Goal: Check status: Check status

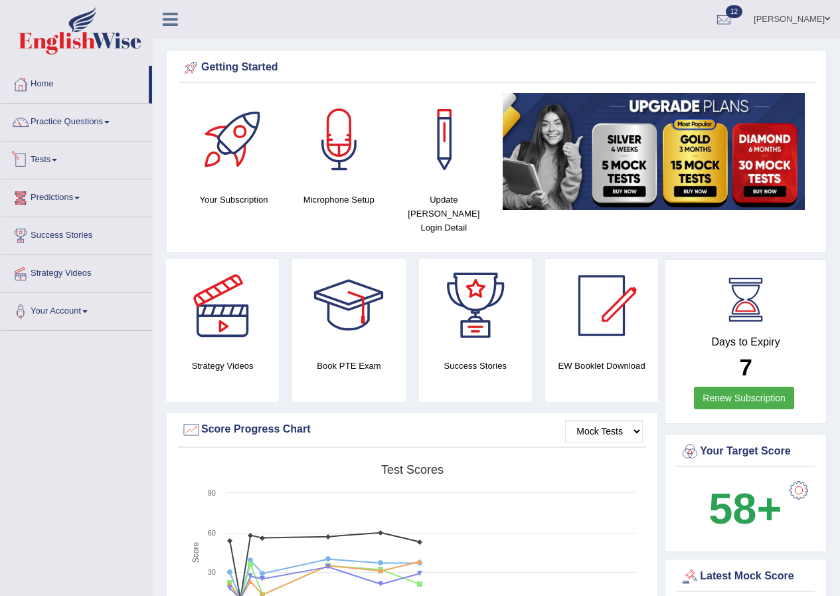
click at [57, 160] on span at bounding box center [54, 160] width 5 height 3
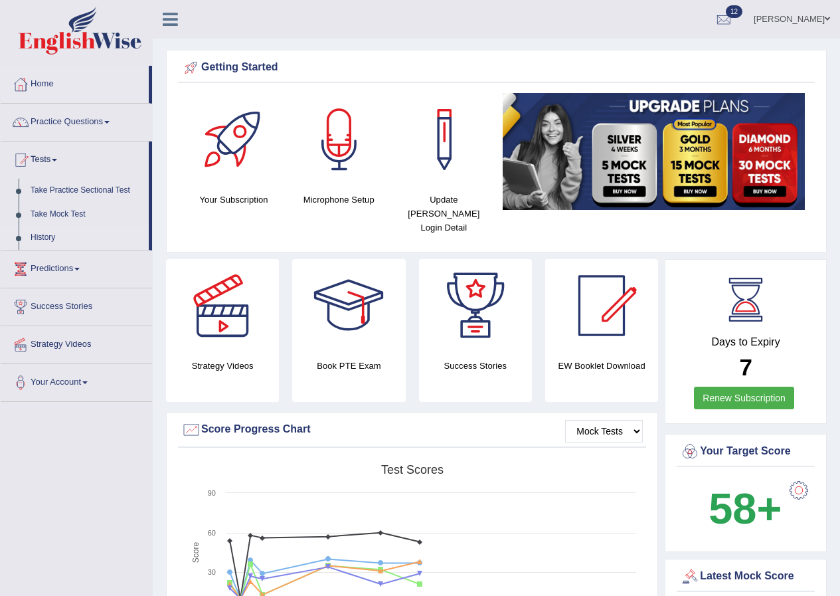
click at [46, 234] on link "History" at bounding box center [87, 238] width 124 height 24
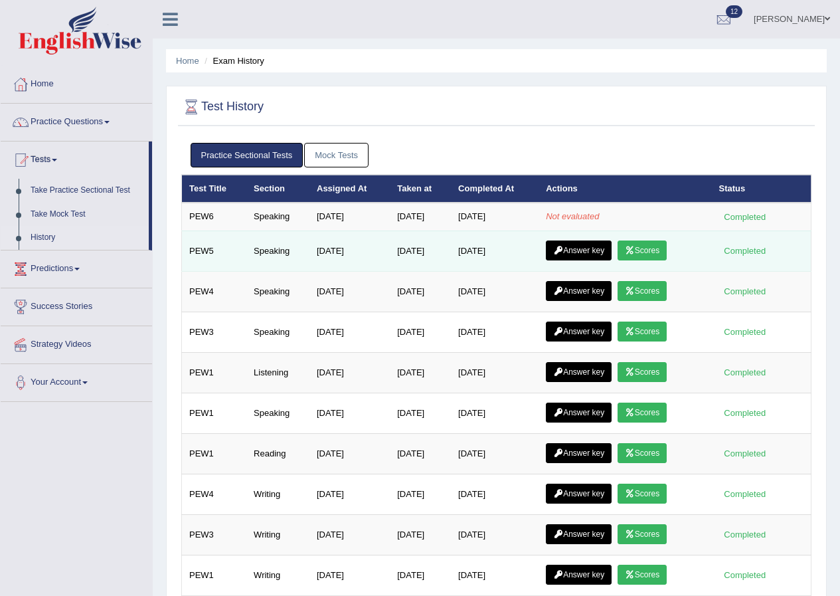
click at [649, 248] on link "Scores" at bounding box center [642, 250] width 49 height 20
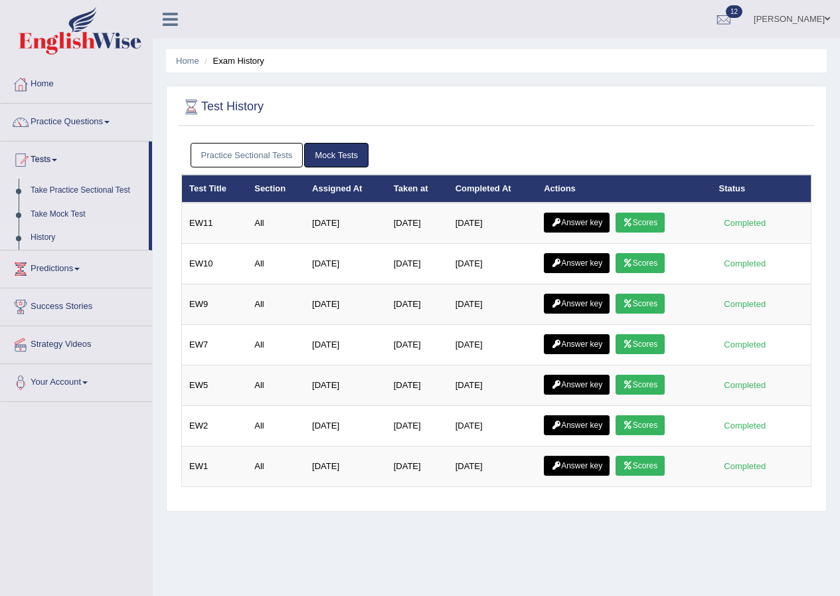
click at [264, 155] on link "Practice Sectional Tests" at bounding box center [247, 155] width 113 height 25
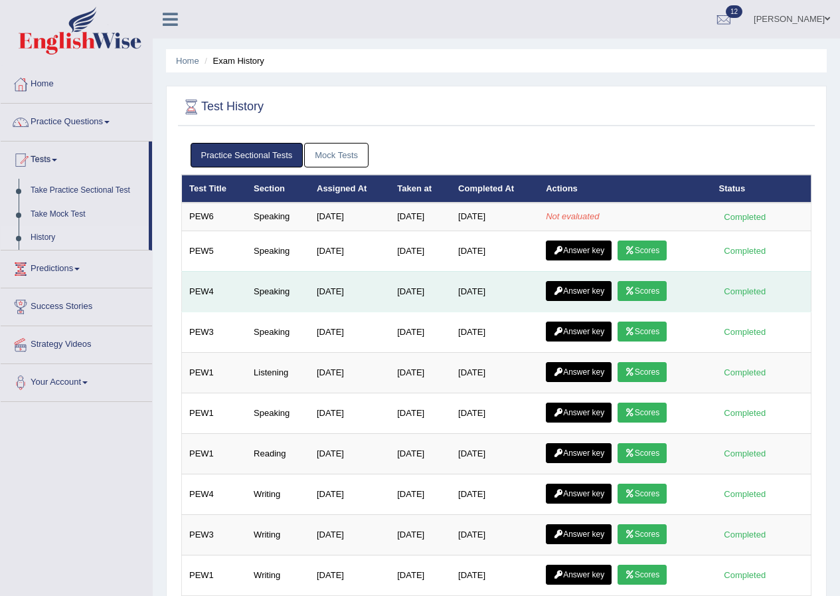
click at [655, 293] on link "Scores" at bounding box center [642, 291] width 49 height 20
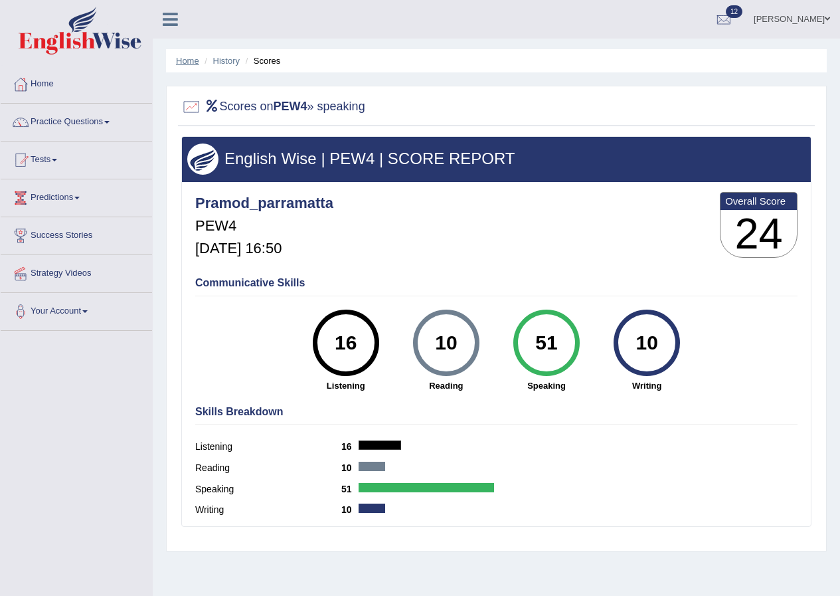
drag, startPoint x: 184, startPoint y: 61, endPoint x: 195, endPoint y: 66, distance: 12.2
click at [185, 61] on link "Home" at bounding box center [187, 61] width 23 height 10
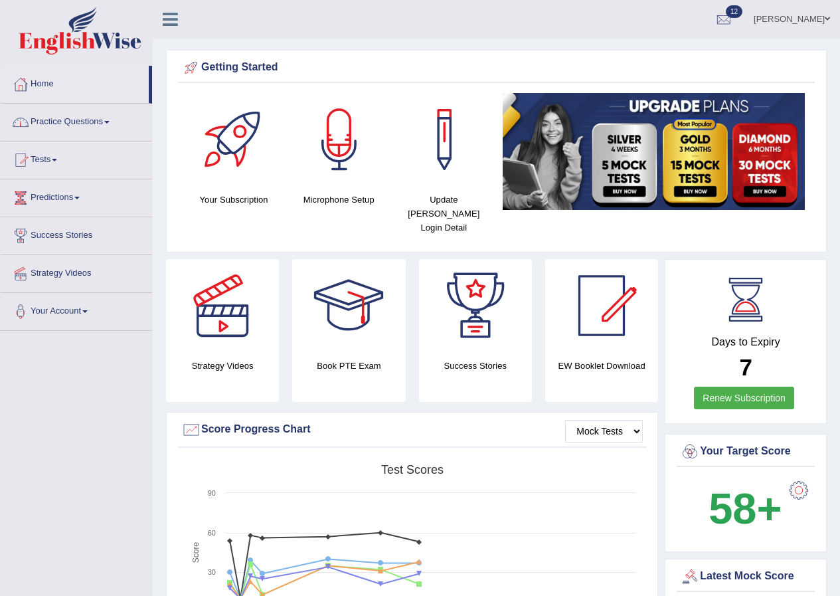
click at [56, 155] on link "Tests" at bounding box center [76, 157] width 151 height 33
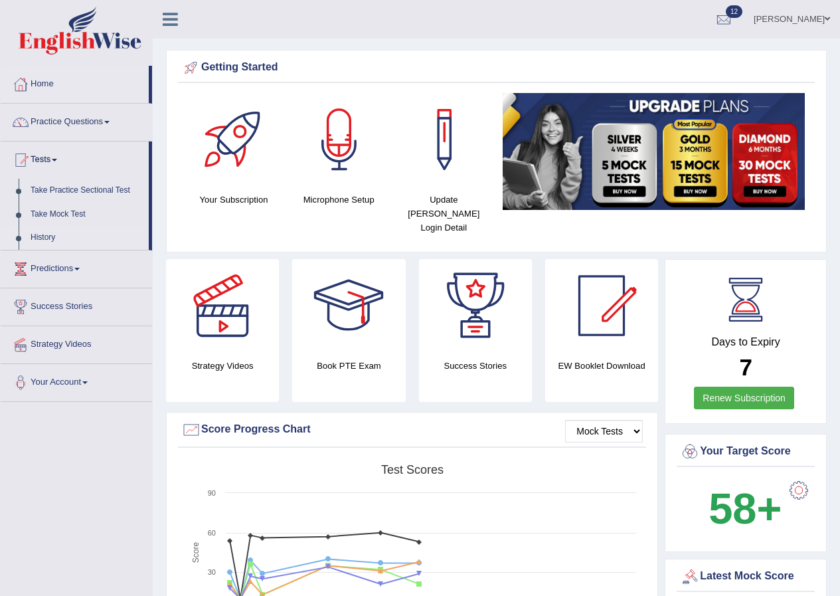
click at [50, 236] on link "History" at bounding box center [87, 238] width 124 height 24
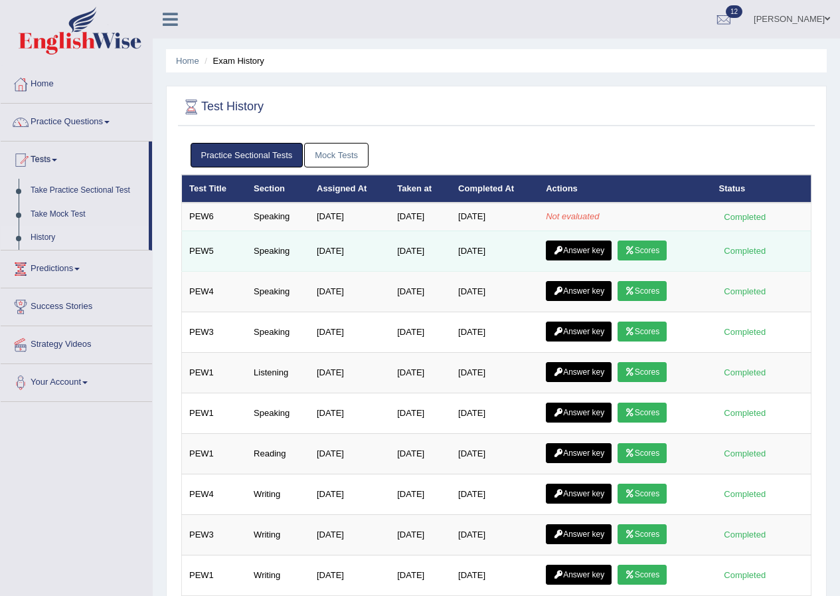
click at [649, 246] on link "Scores" at bounding box center [642, 250] width 49 height 20
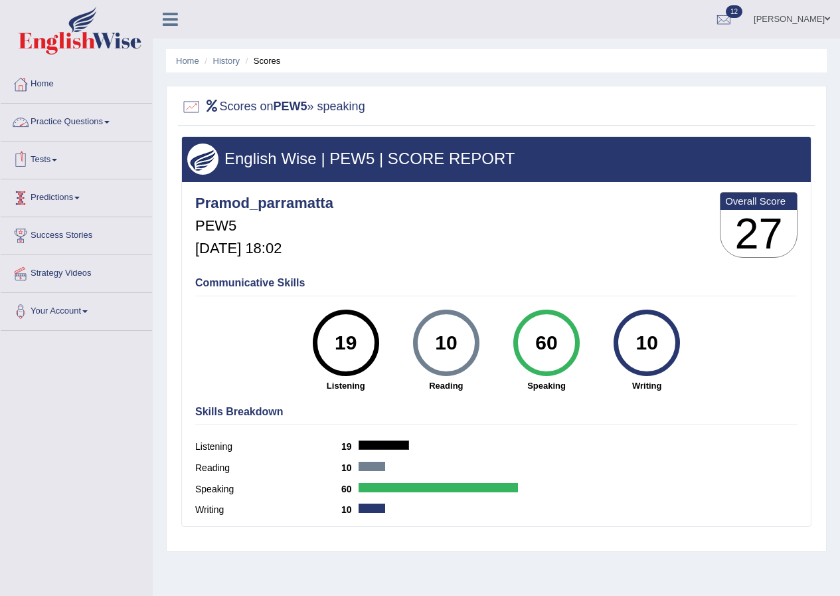
click at [57, 159] on span at bounding box center [54, 160] width 5 height 3
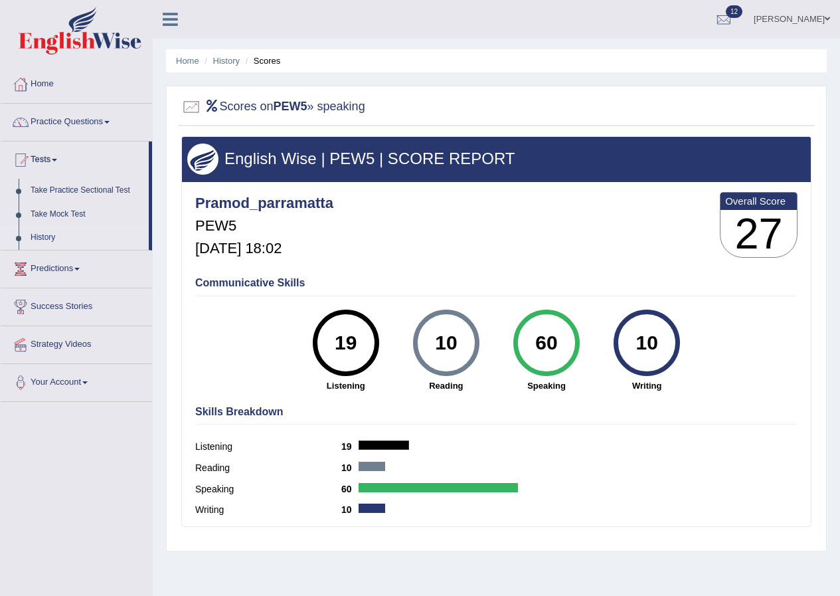
click at [49, 235] on link "History" at bounding box center [87, 238] width 124 height 24
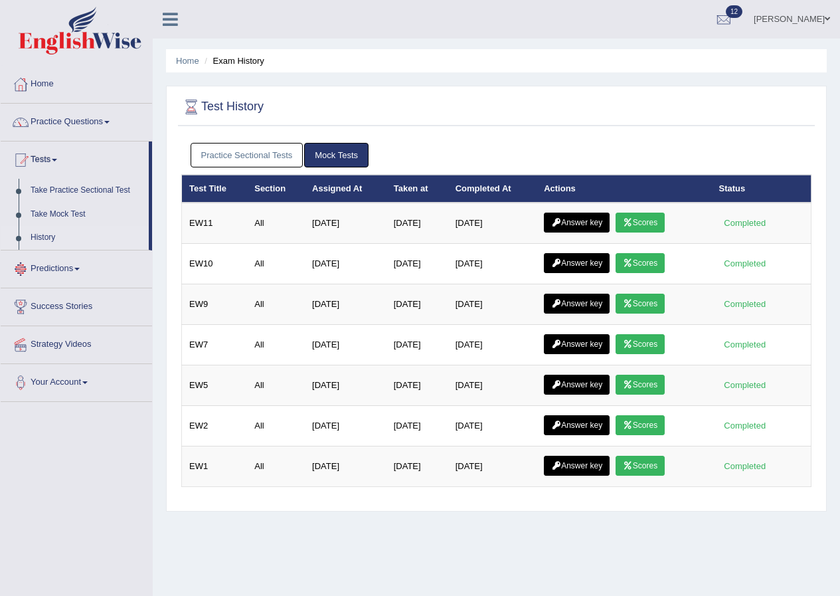
click at [269, 153] on link "Practice Sectional Tests" at bounding box center [247, 155] width 113 height 25
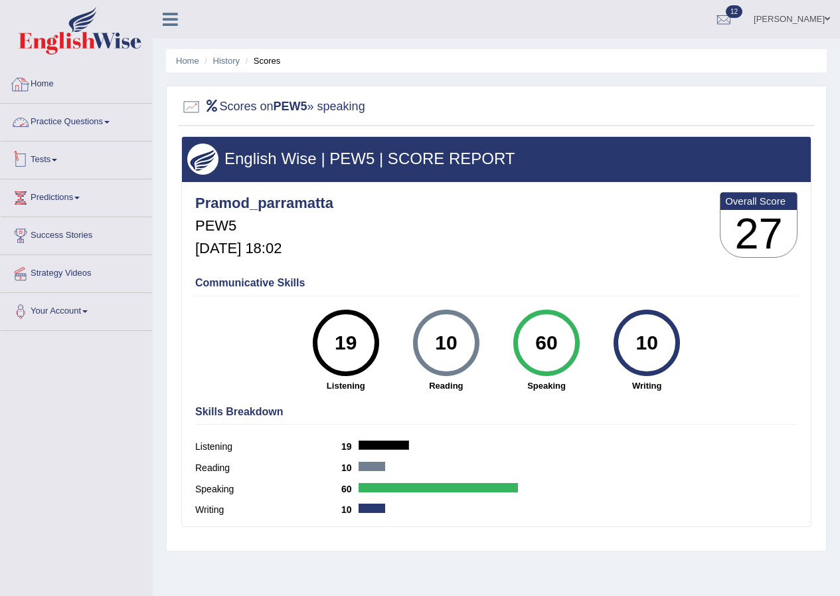
click at [60, 164] on link "Tests" at bounding box center [76, 157] width 151 height 33
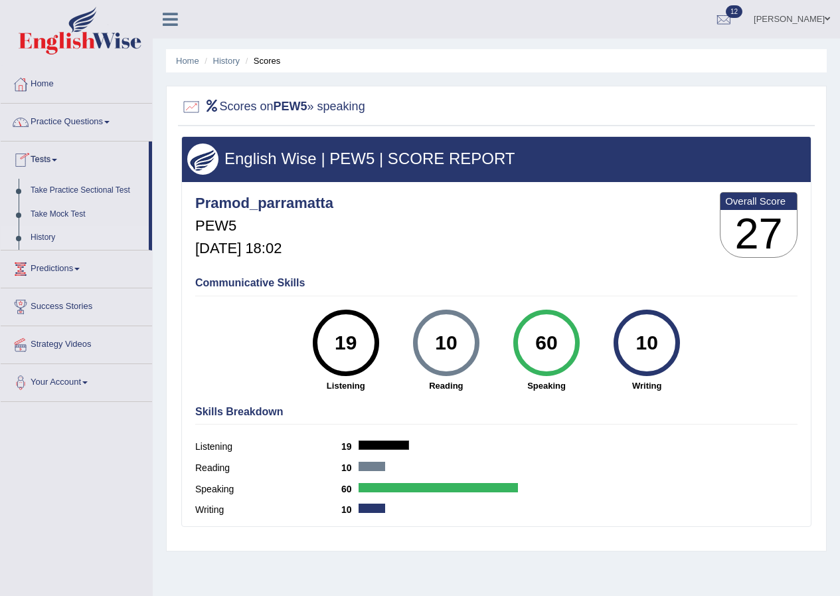
click at [50, 232] on link "History" at bounding box center [87, 238] width 124 height 24
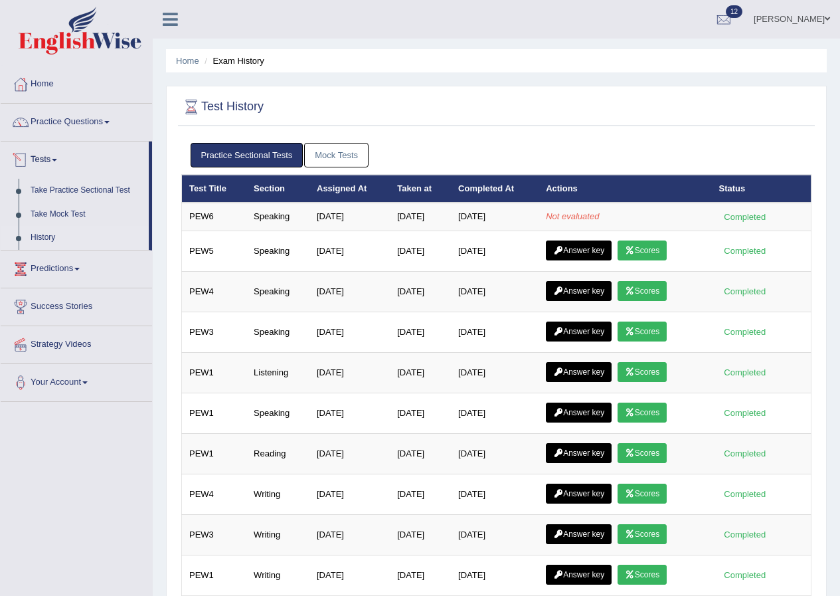
click at [57, 160] on span at bounding box center [54, 160] width 5 height 3
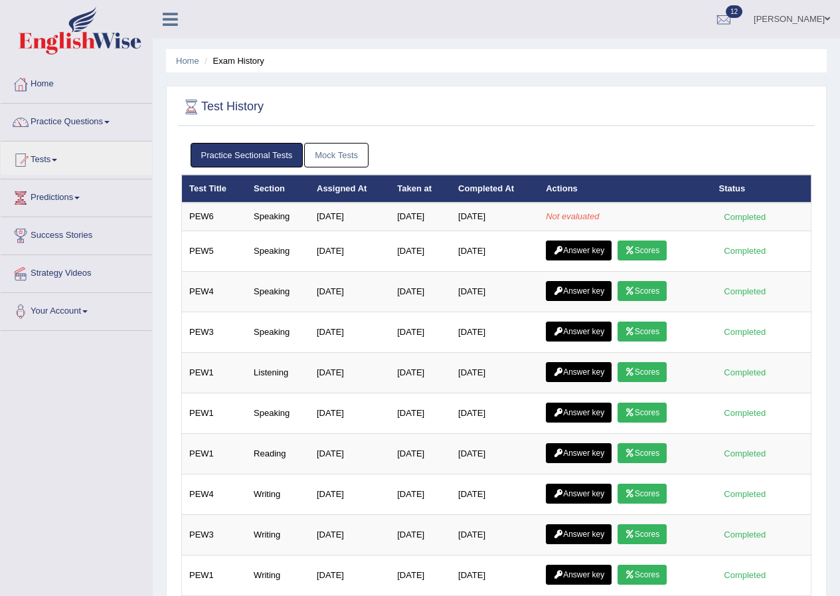
click at [802, 21] on link "[PERSON_NAME]" at bounding box center [792, 17] width 96 height 35
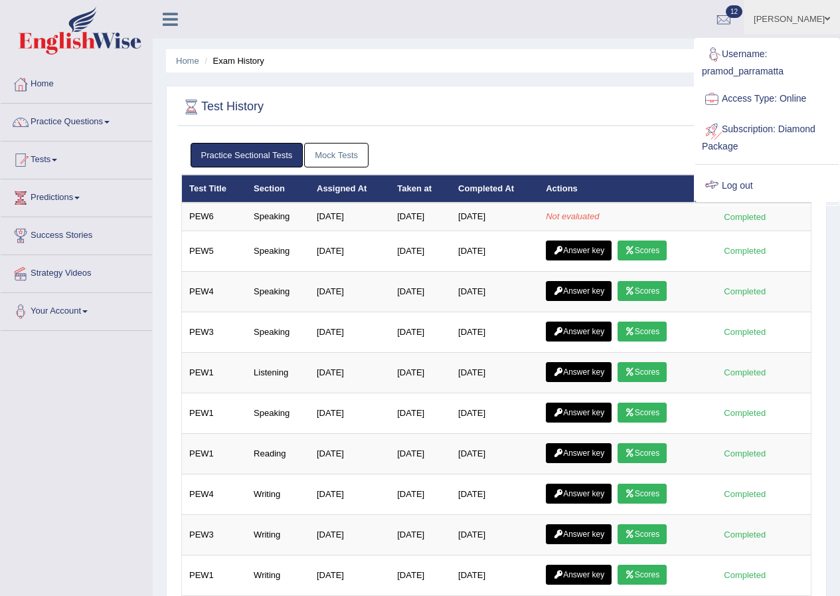
click at [750, 184] on link "Log out" at bounding box center [766, 186] width 143 height 31
